Goal: Check status

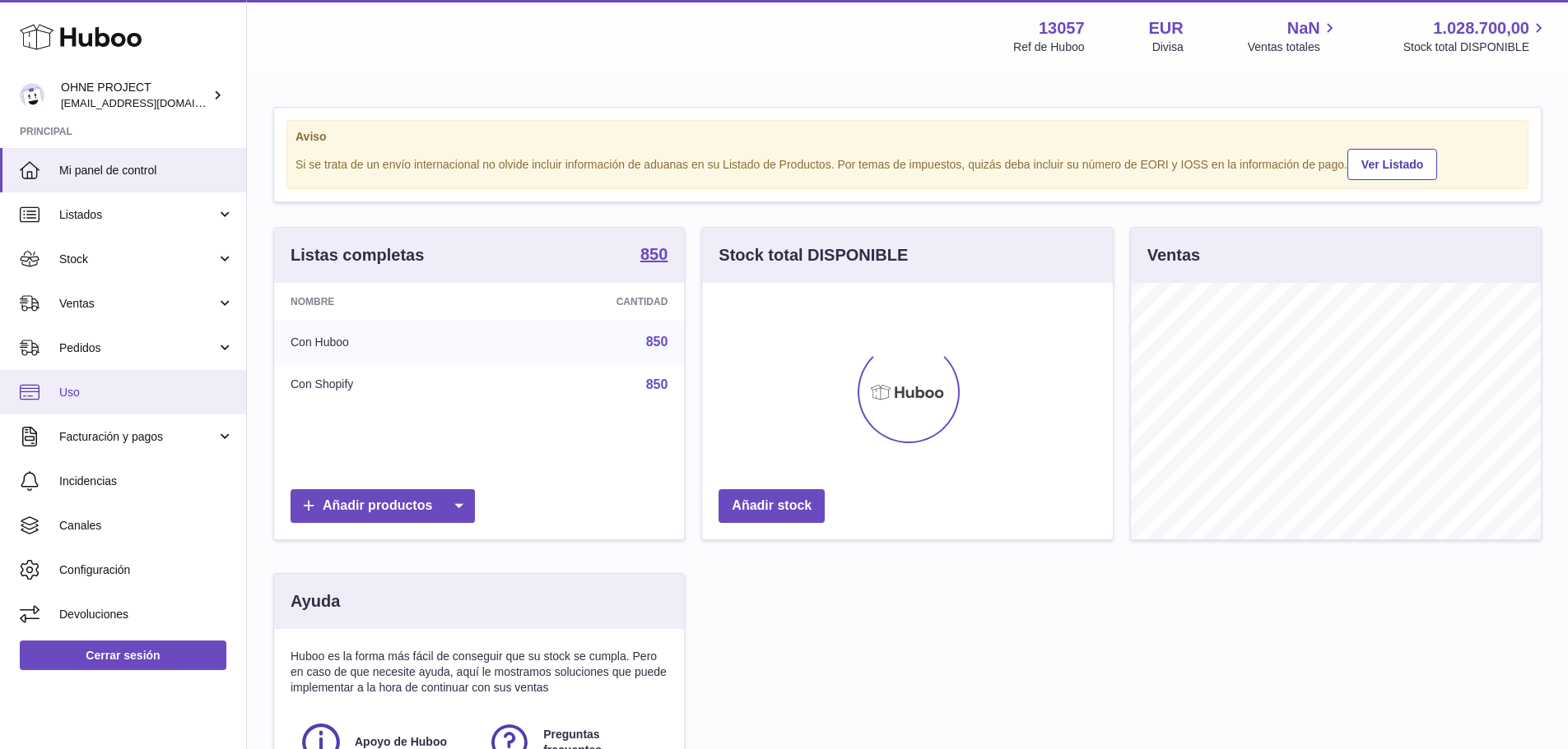
scroll to position [257, 411]
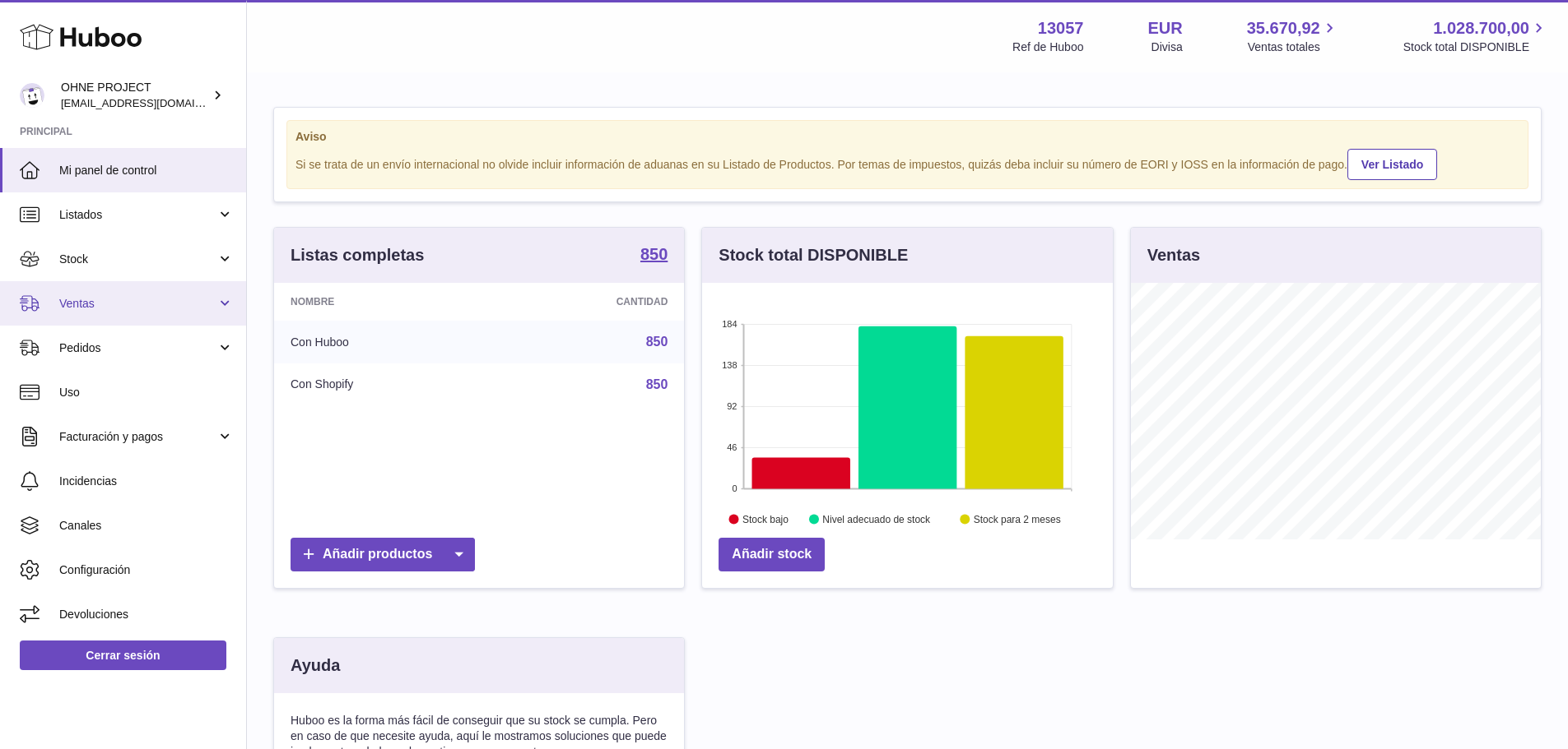
click at [100, 313] on link "Ventas" at bounding box center [123, 304] width 246 height 44
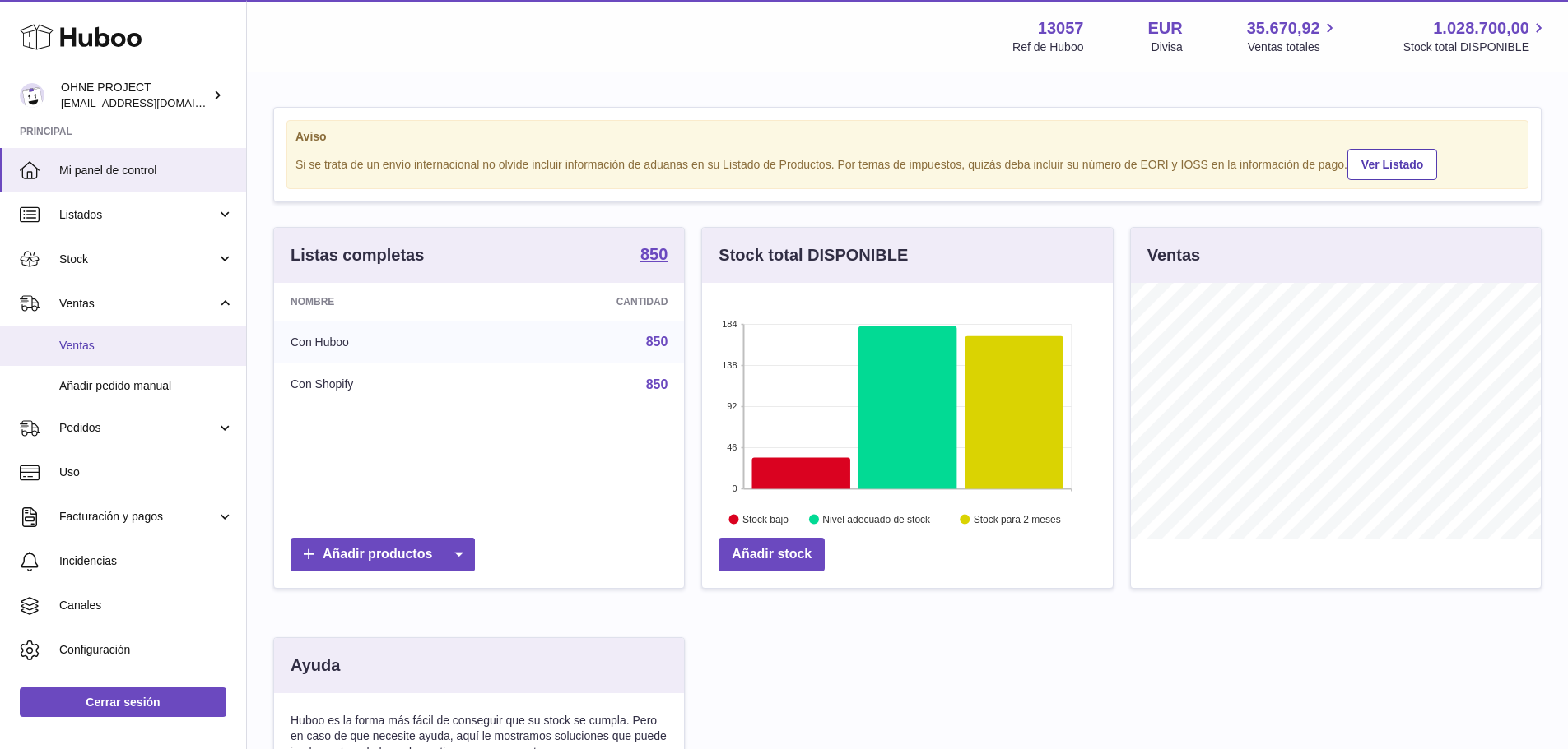
click at [104, 340] on span "Ventas" at bounding box center [146, 345] width 174 height 15
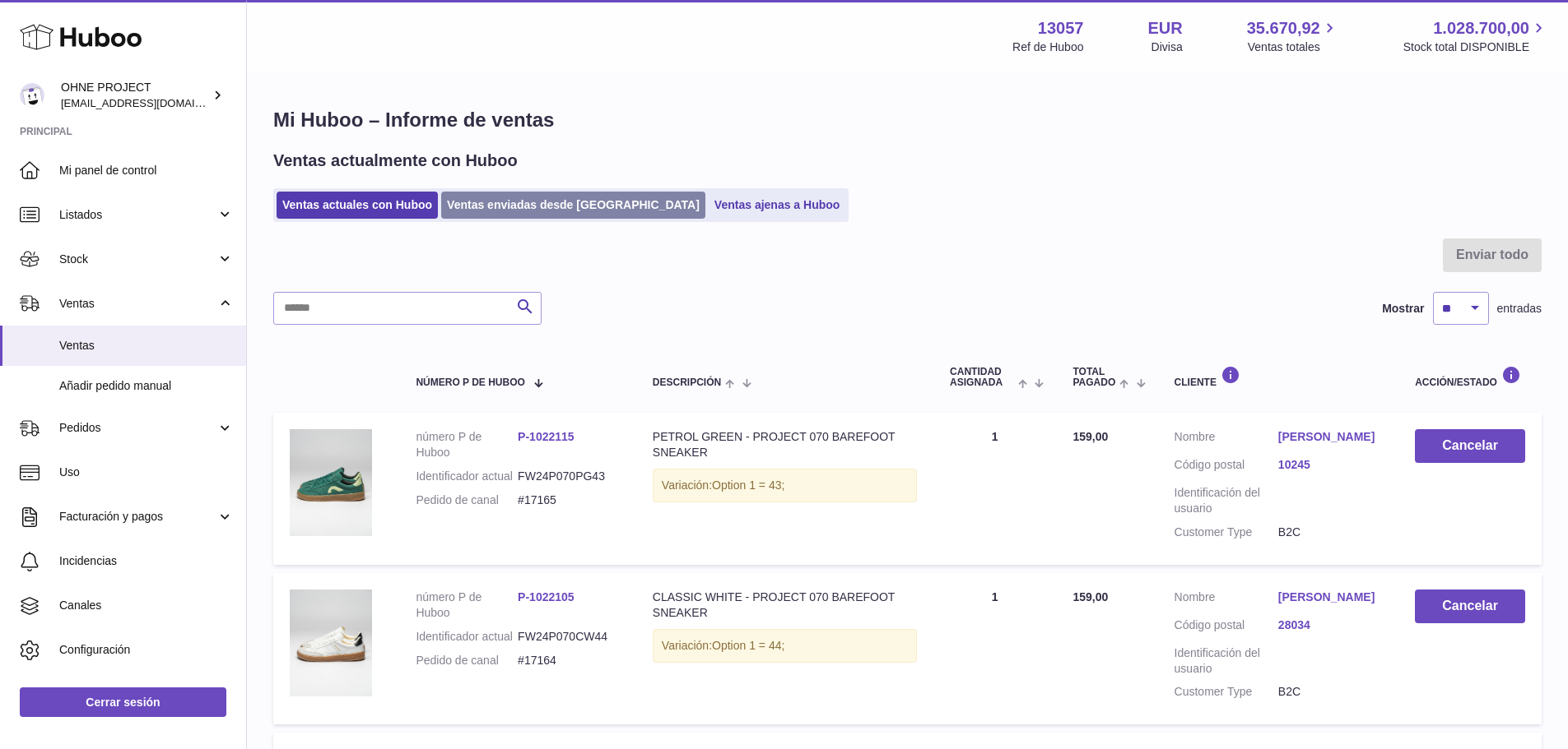
click at [544, 200] on link "Ventas enviadas desde [GEOGRAPHIC_DATA]" at bounding box center [574, 206] width 265 height 27
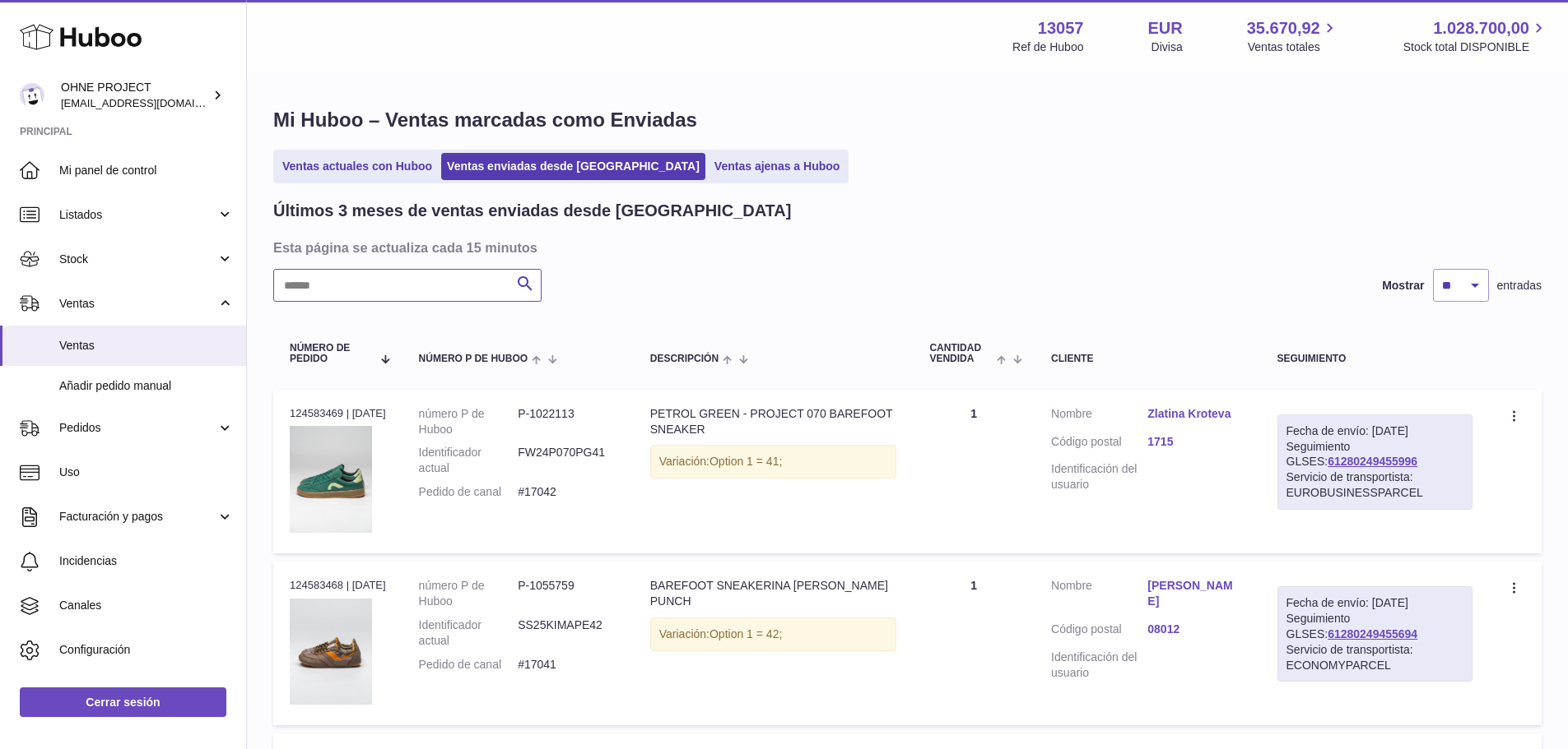
click at [430, 291] on input "text" at bounding box center [407, 285] width 268 height 33
paste input "*****"
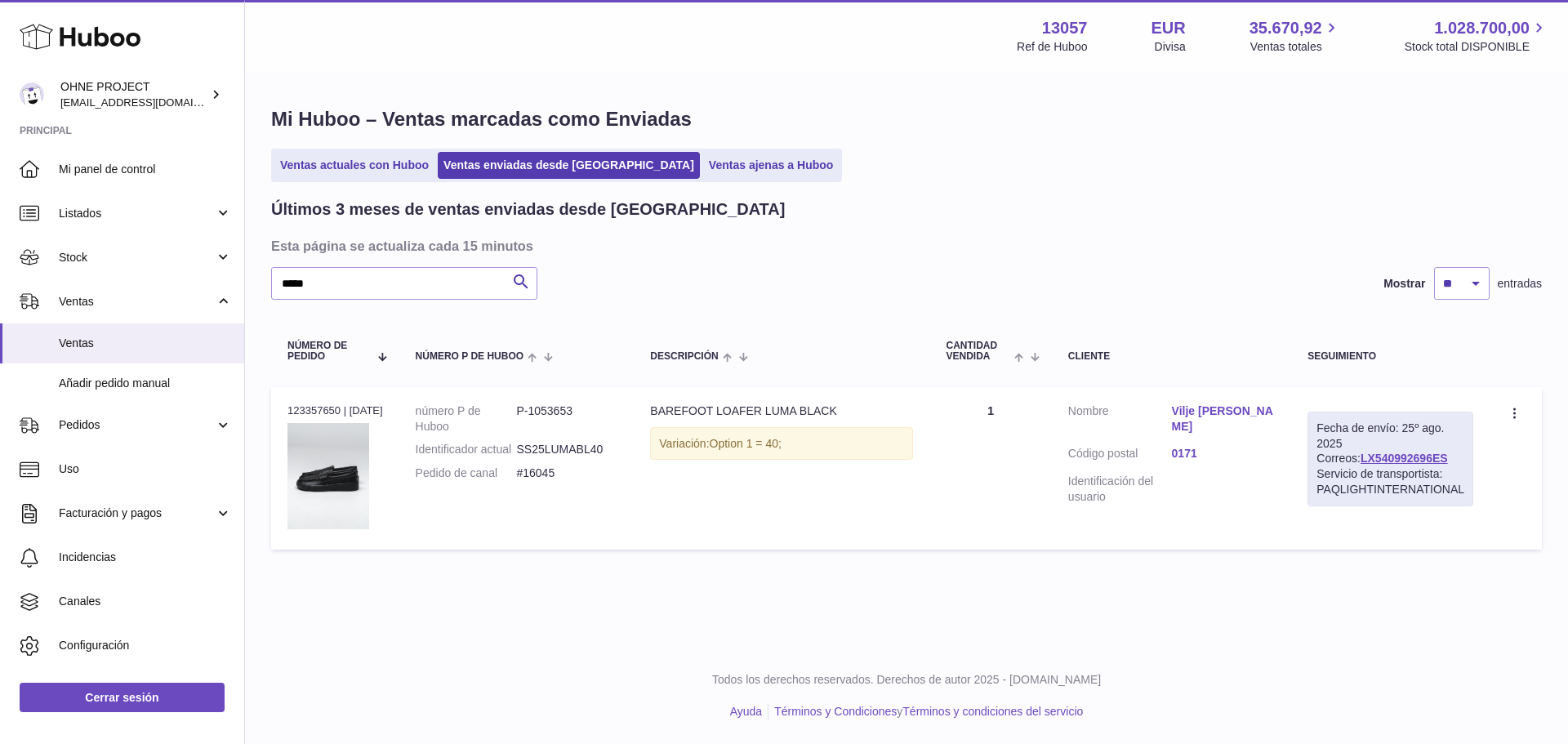
click at [1213, 412] on link "Vilje Stedje" at bounding box center [1224, 419] width 103 height 31
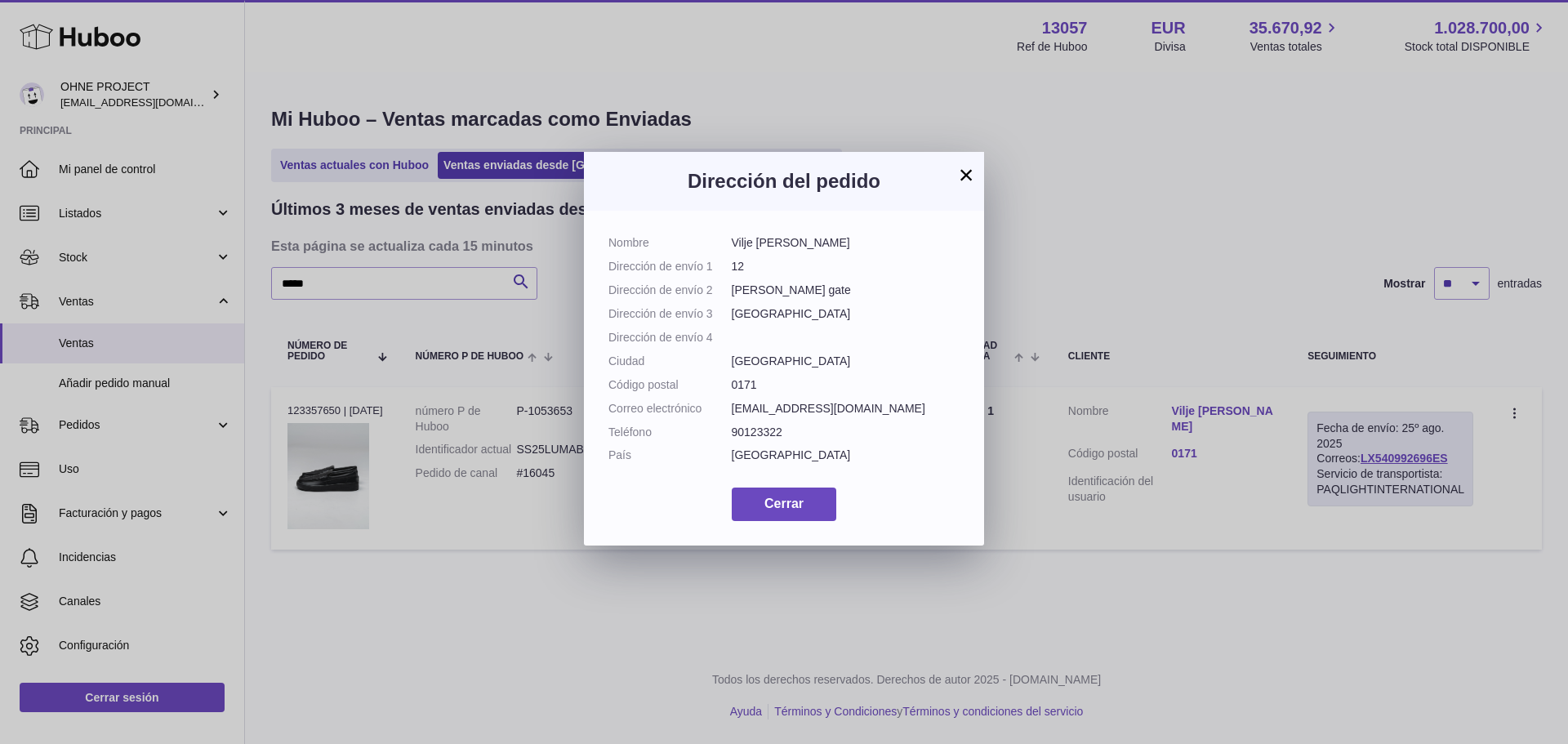
click at [963, 165] on button "×" at bounding box center [966, 175] width 19 height 19
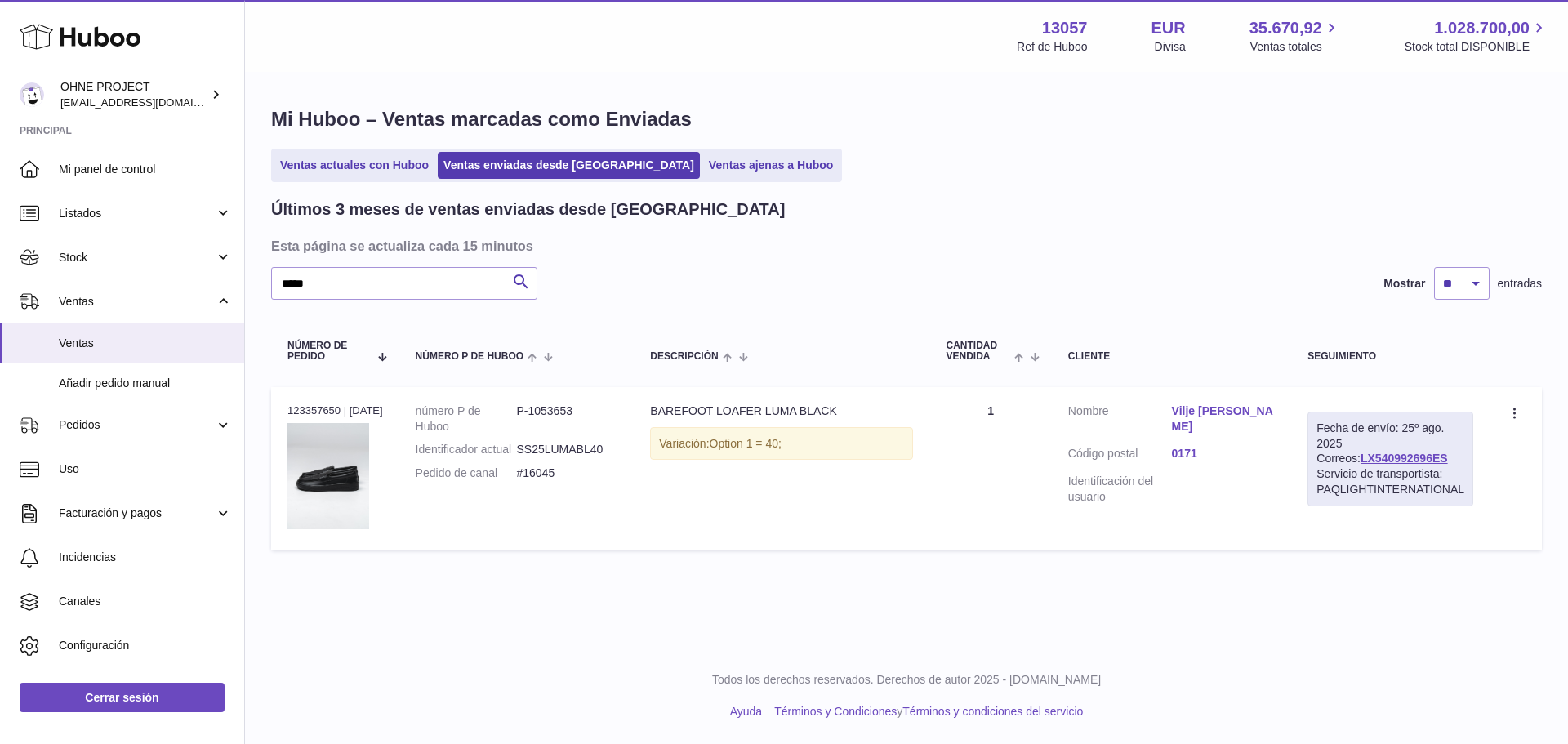
click at [1218, 418] on link "Vilje Stedje" at bounding box center [1224, 419] width 103 height 31
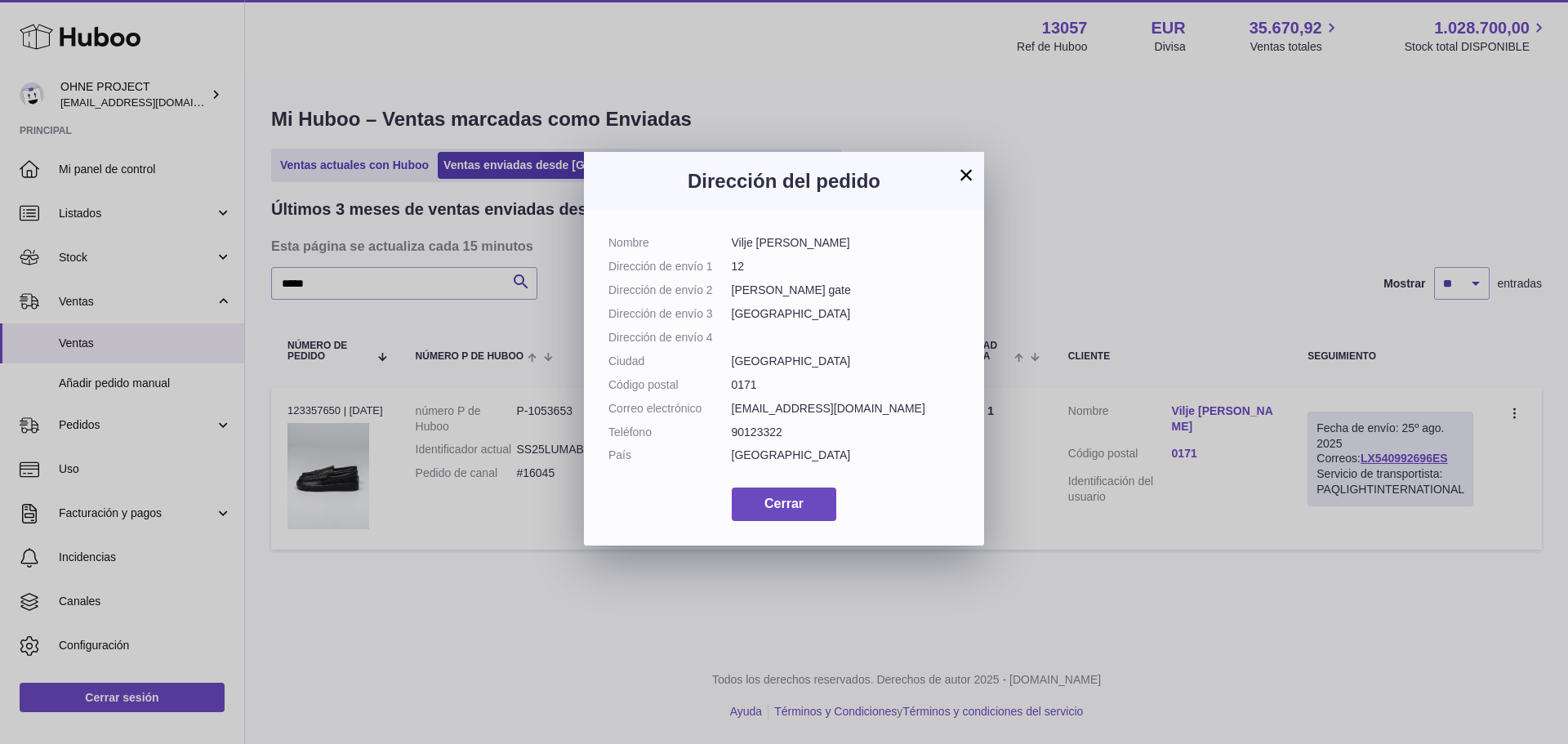
click at [961, 165] on button "×" at bounding box center [966, 175] width 19 height 19
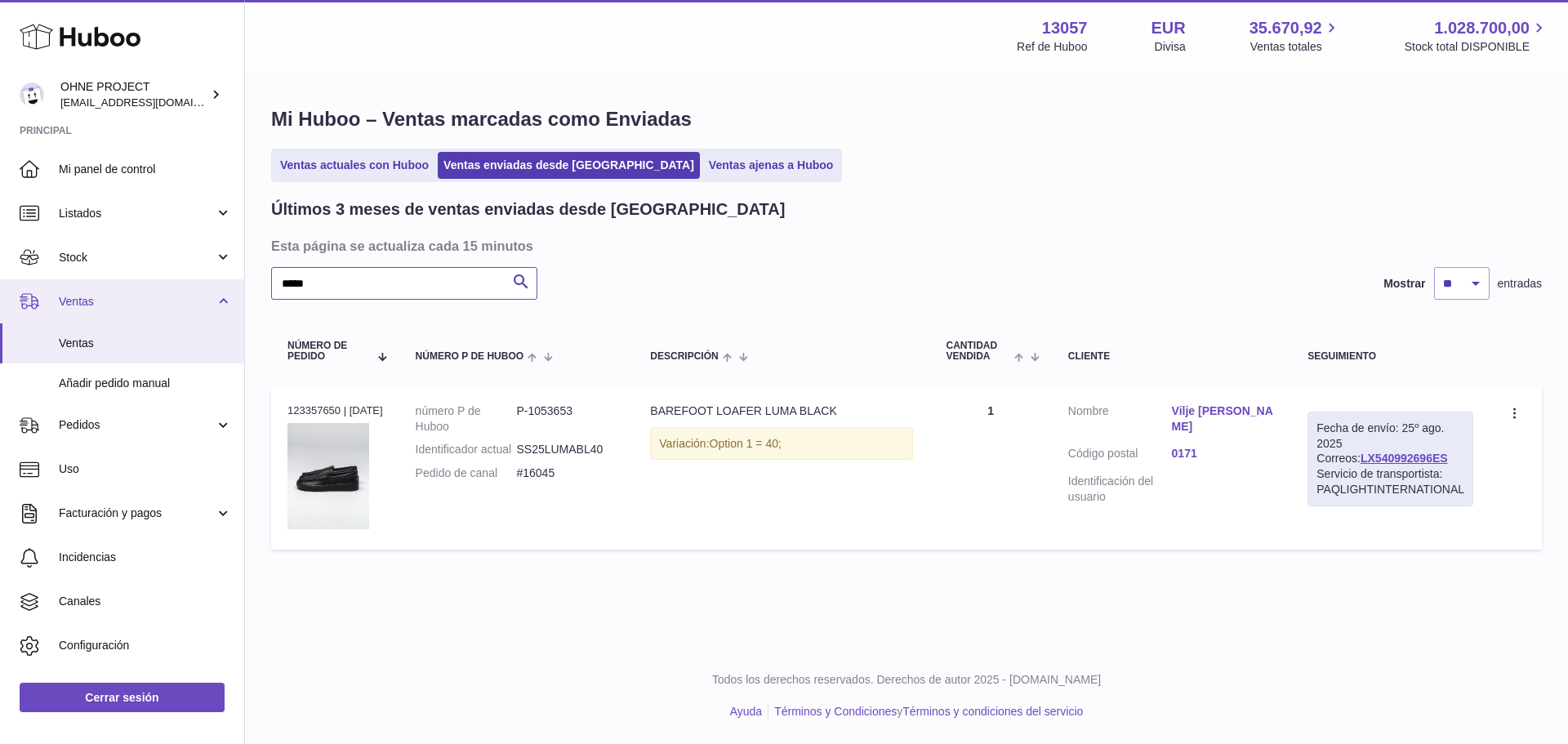
drag, startPoint x: 236, startPoint y: 279, endPoint x: 235, endPoint y: 286, distance: 7.1
click at [234, 280] on div "Huboo OHNE PROJECT internalAdmin-13057@internal.huboo.com Principal Mi panel de…" at bounding box center [784, 372] width 1568 height 744
paste input "text"
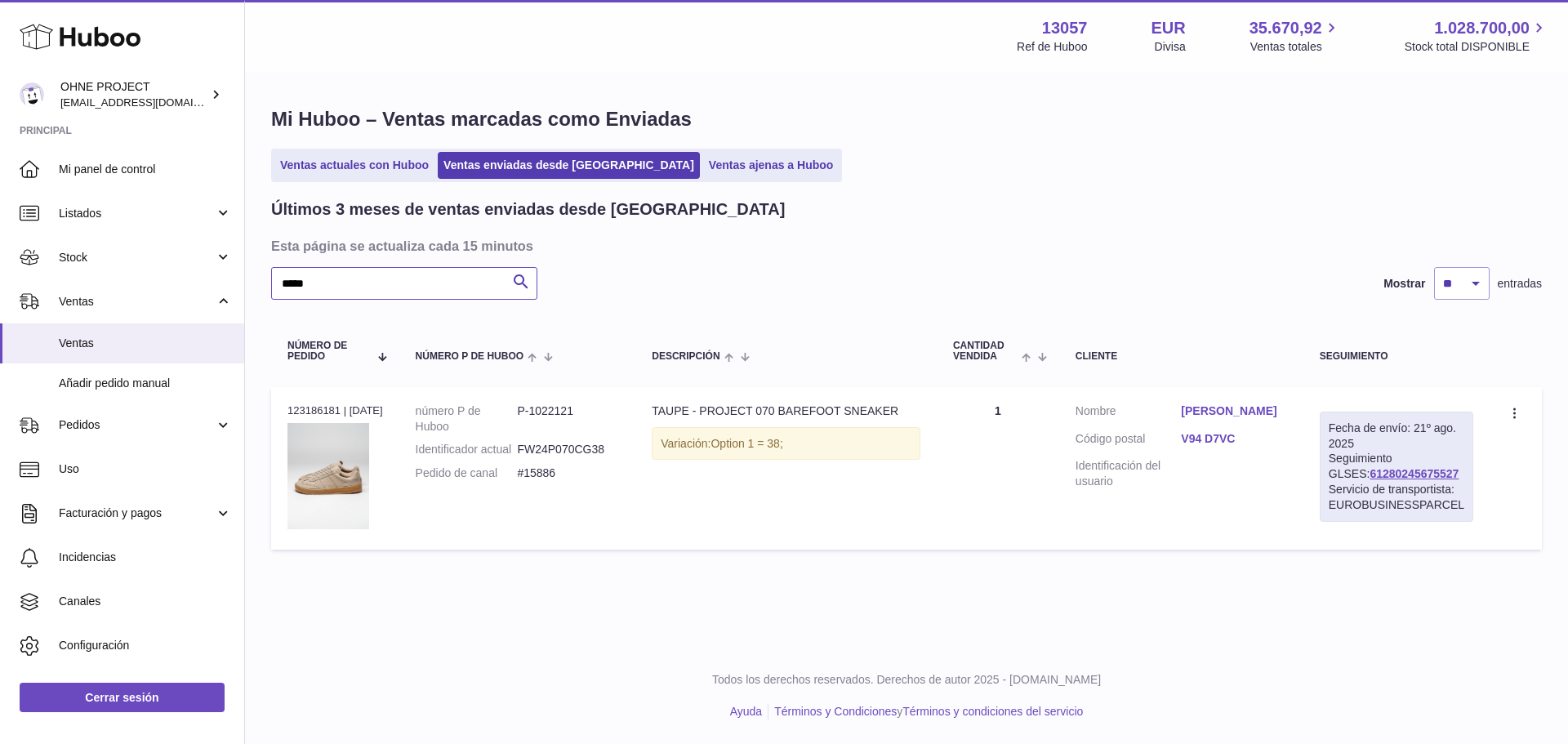
type input "*****"
drag, startPoint x: 1438, startPoint y: 473, endPoint x: 1328, endPoint y: 479, distance: 110.2
click at [1328, 479] on div "Fecha de envío: 21º ago. 2025 Seguimiento GLSES: 61280245675527 Servicio de tra…" at bounding box center [1396, 467] width 153 height 110
copy link "61280245675527"
click at [1211, 414] on link "charlotte murphy" at bounding box center [1233, 411] width 105 height 15
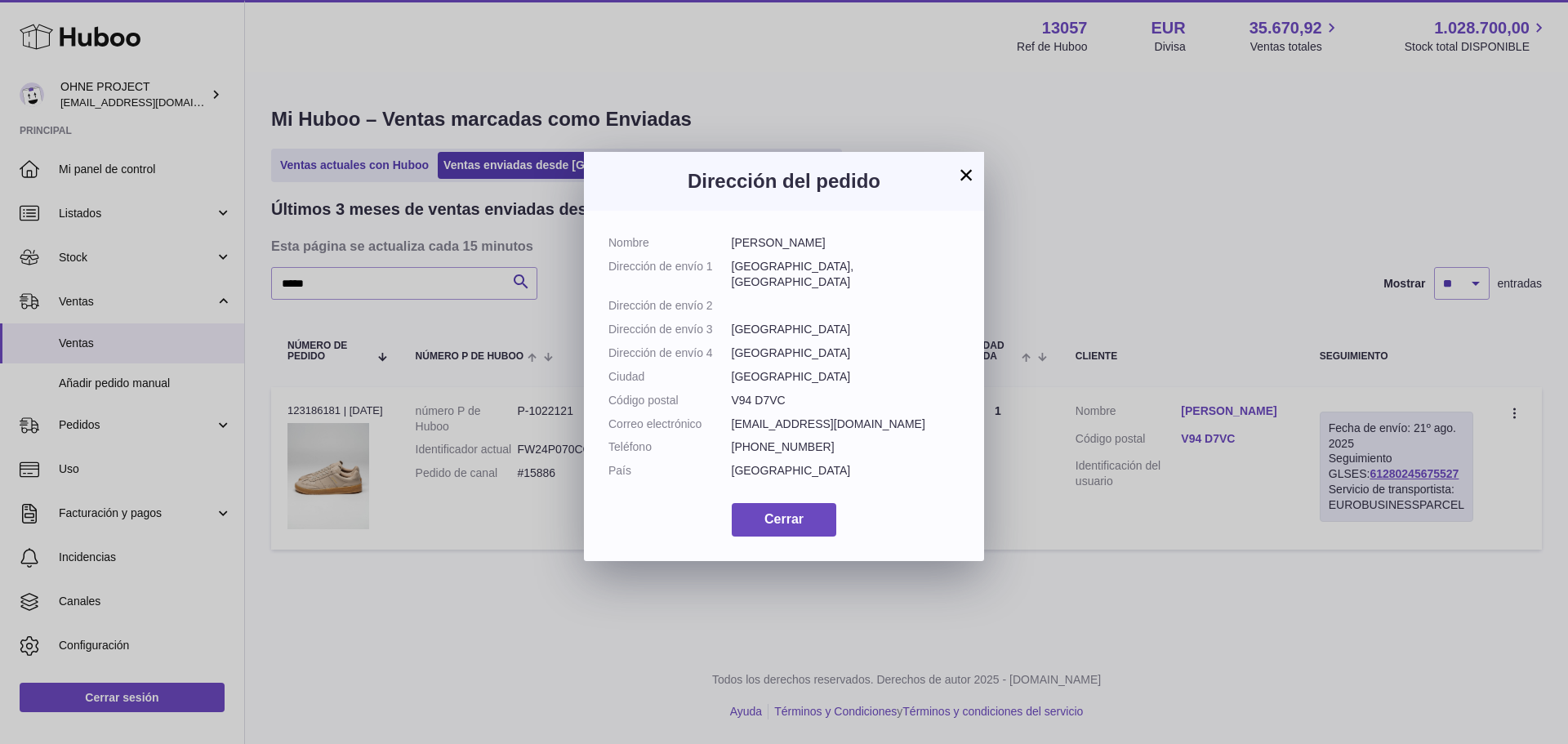
click at [959, 180] on button "×" at bounding box center [966, 175] width 19 height 19
